Goal: Find specific page/section: Find specific page/section

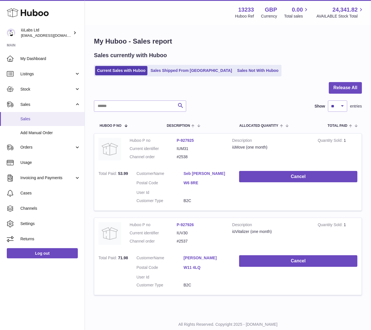
click at [32, 120] on span "Sales" at bounding box center [50, 118] width 60 height 5
click at [26, 116] on span "Sales" at bounding box center [50, 118] width 60 height 5
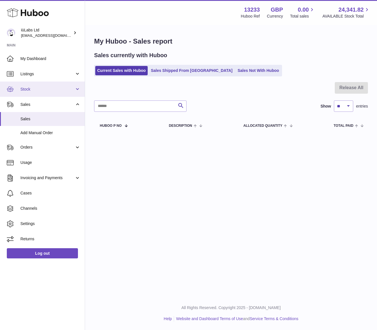
click at [47, 91] on span "Stock" at bounding box center [47, 89] width 54 height 5
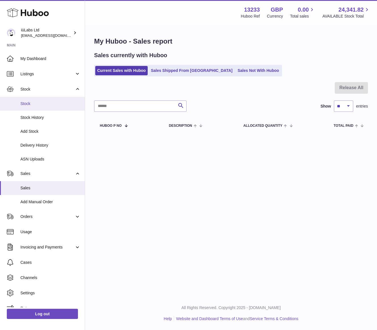
click at [47, 103] on span "Stock" at bounding box center [50, 103] width 60 height 5
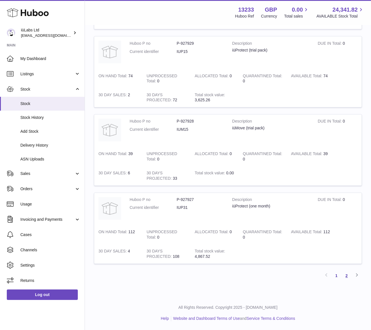
click at [343, 277] on link "2" at bounding box center [347, 276] width 10 height 10
